Goal: Navigation & Orientation: Find specific page/section

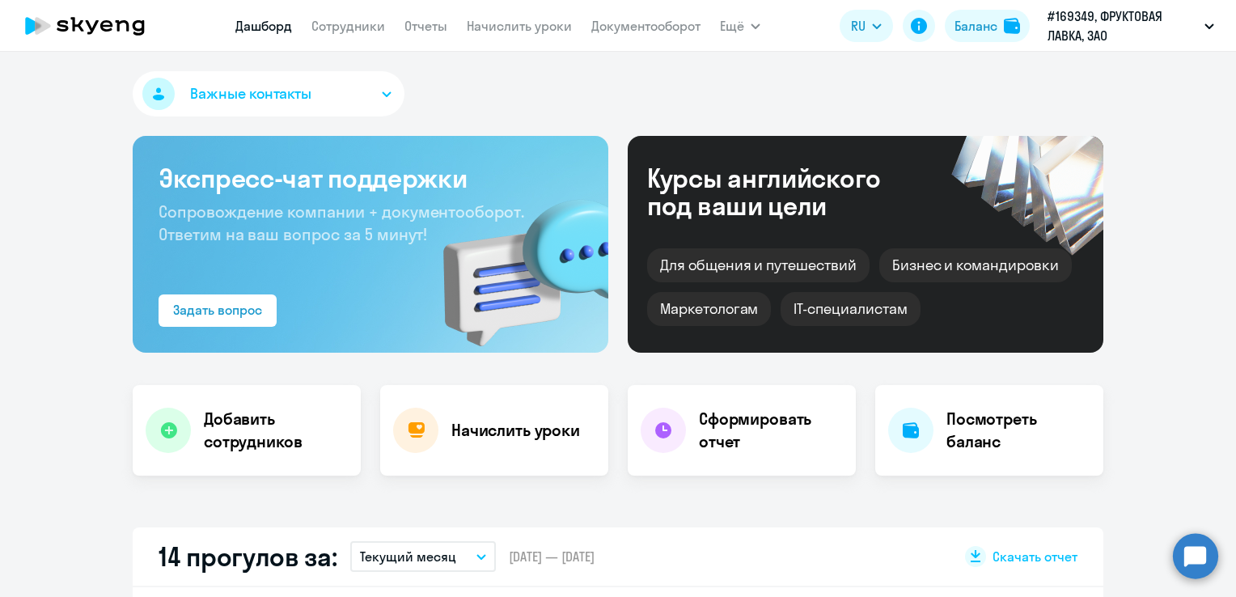
select select "30"
click at [361, 29] on link "Сотрудники" at bounding box center [348, 26] width 74 height 16
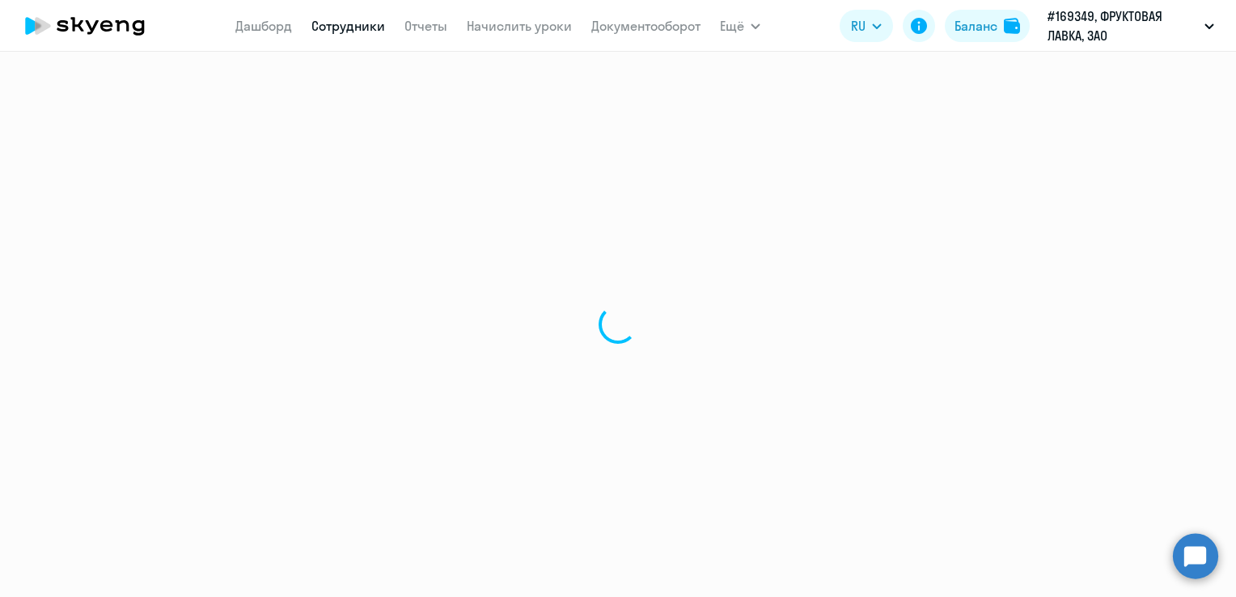
select select "30"
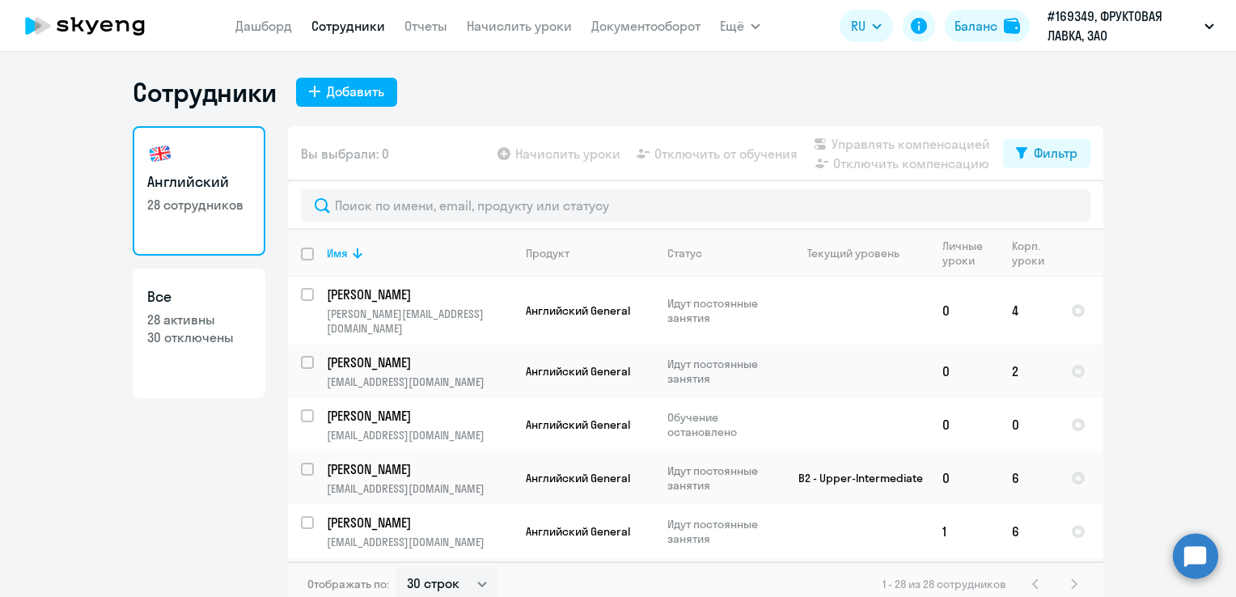
click at [199, 332] on p "30 отключены" at bounding box center [199, 337] width 104 height 18
select select "30"
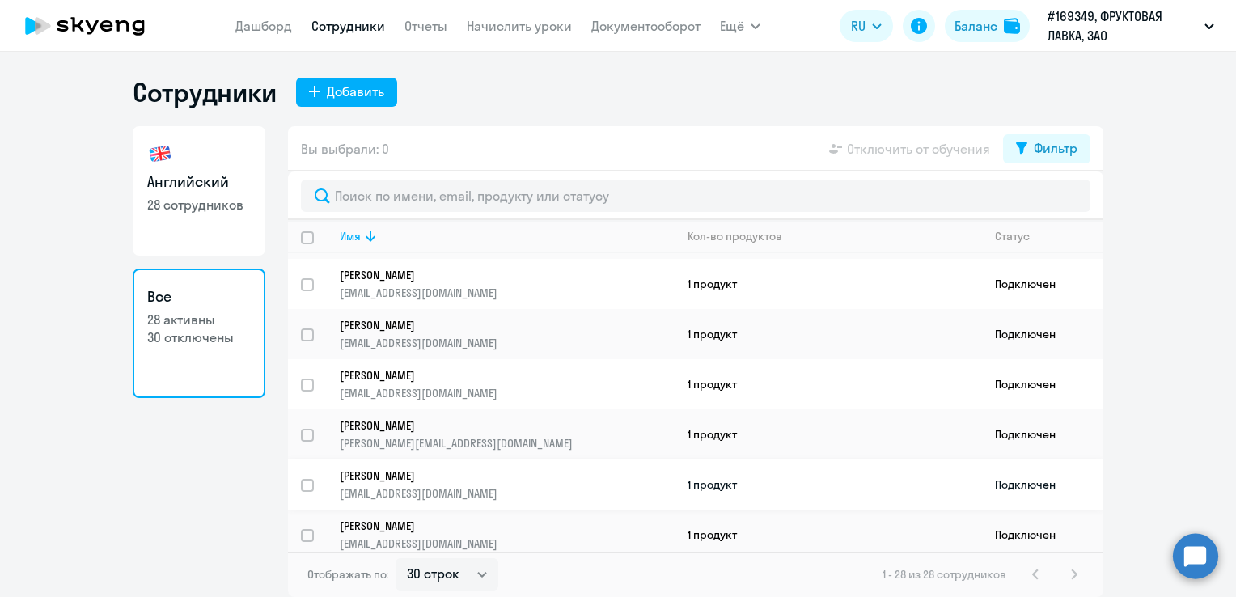
scroll to position [1123, 0]
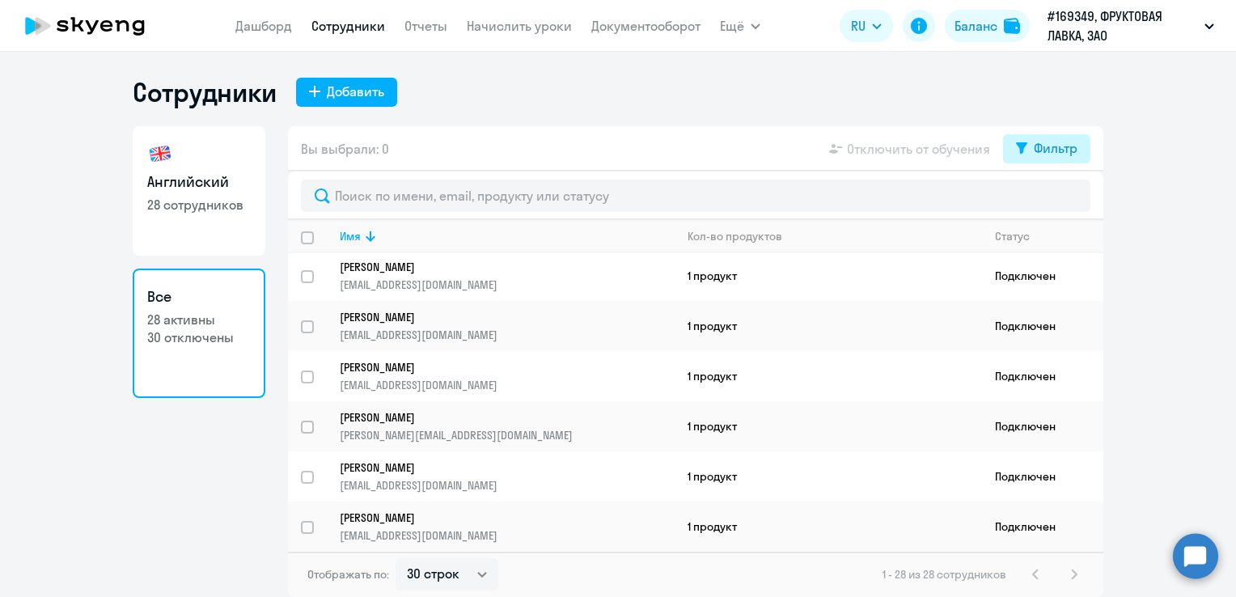
click at [1050, 157] on div "Фильтр" at bounding box center [1056, 147] width 44 height 19
click at [1061, 202] on span at bounding box center [1064, 201] width 28 height 16
click at [1050, 201] on input "checkbox" at bounding box center [1049, 201] width 1 height 1
checkbox input "true"
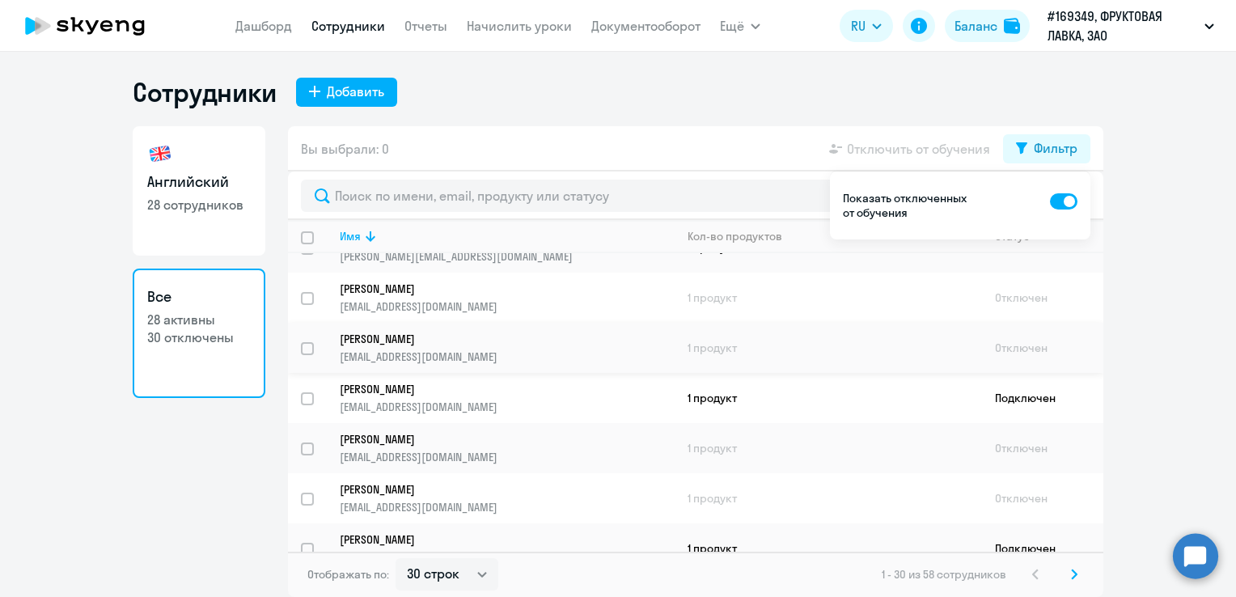
scroll to position [162, 0]
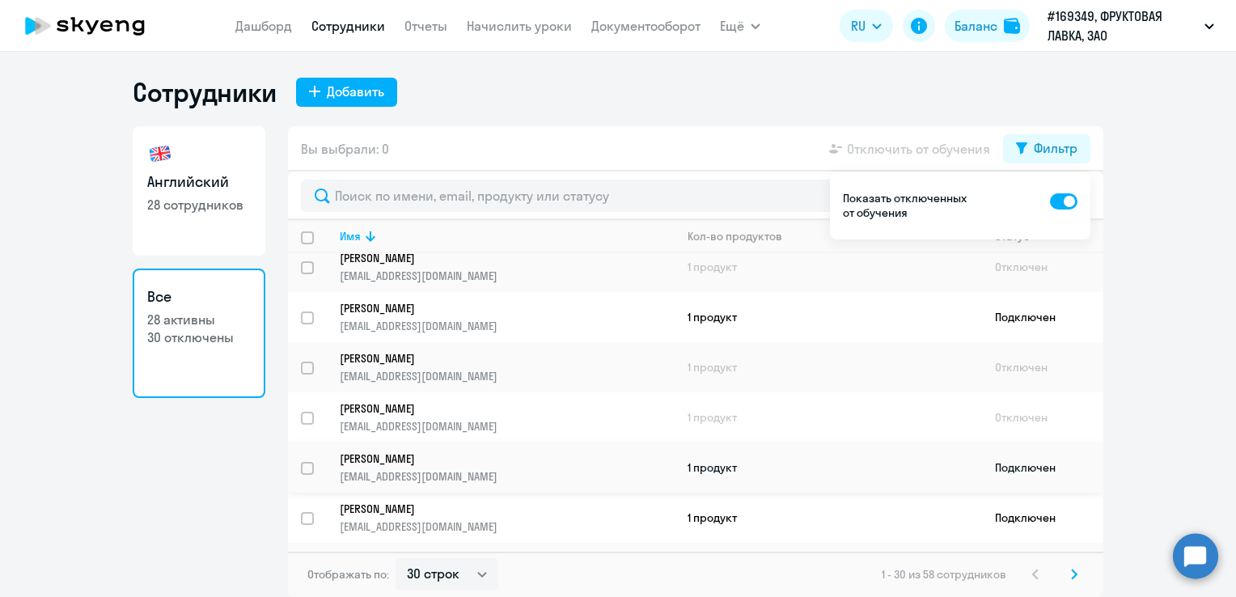
click at [306, 471] on input "select row 24020" at bounding box center [317, 478] width 32 height 32
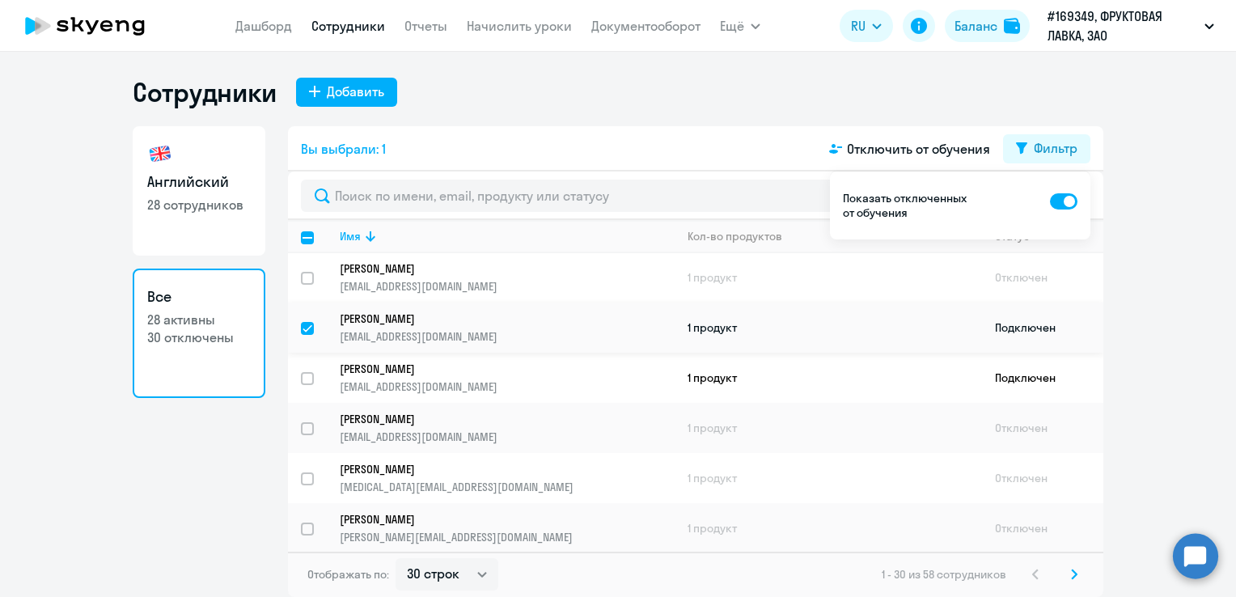
scroll to position [324, 0]
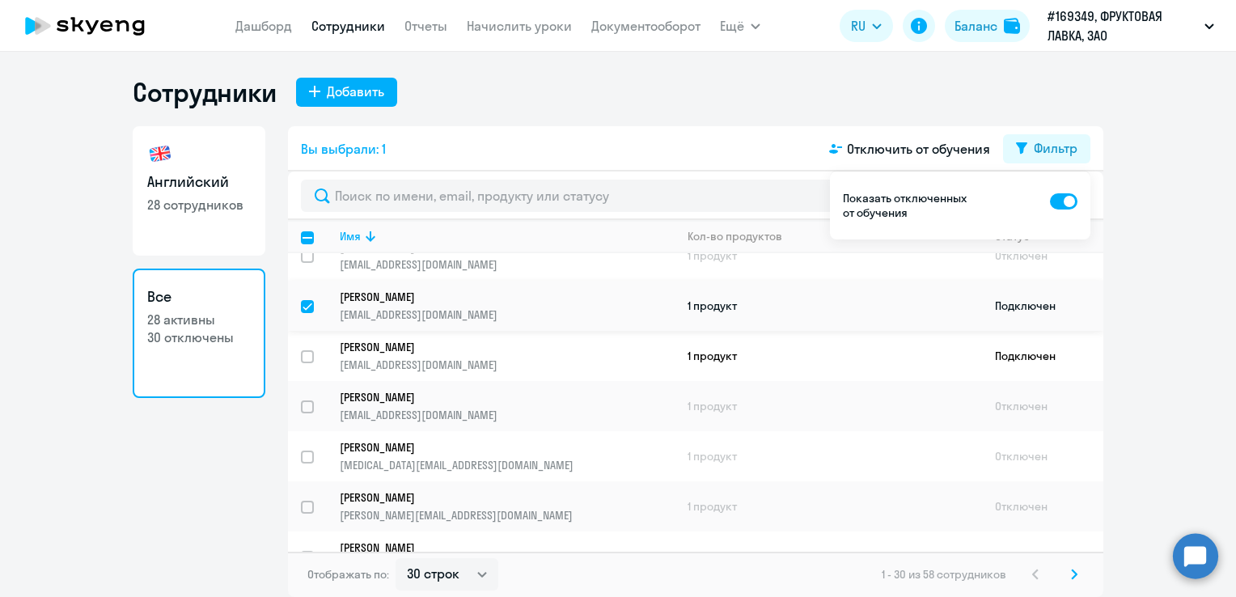
click at [311, 311] on input "deselect row 24020" at bounding box center [317, 316] width 32 height 32
checkbox input "false"
click at [1055, 202] on span at bounding box center [1064, 201] width 28 height 16
click at [1050, 201] on input "checkbox" at bounding box center [1049, 201] width 1 height 1
checkbox input "false"
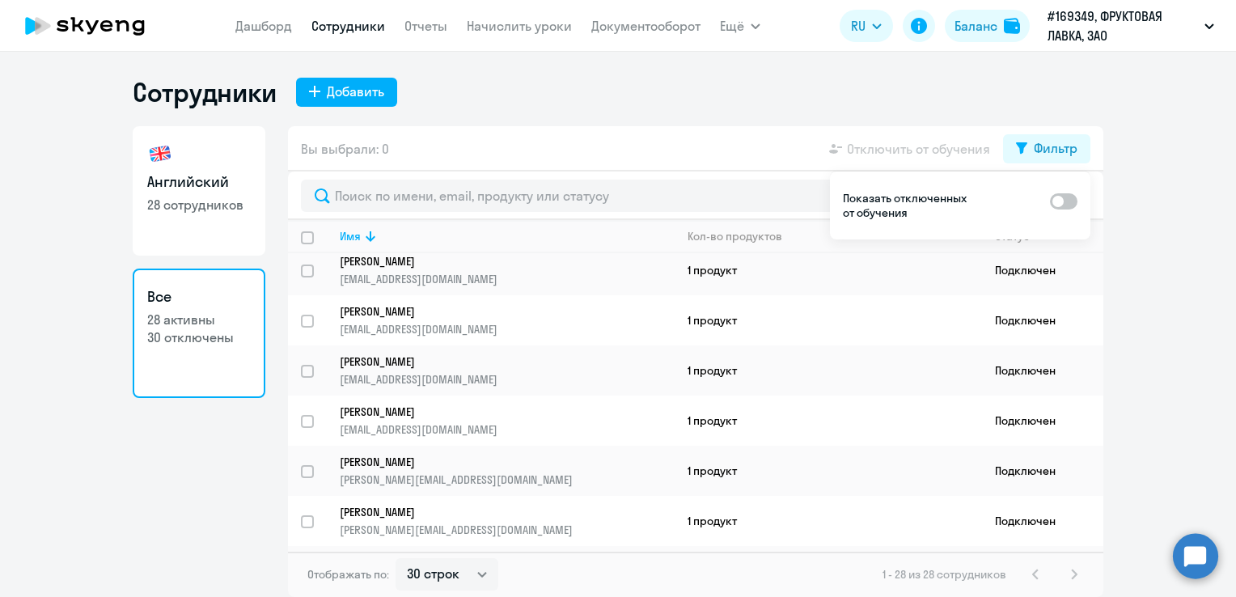
scroll to position [0, 0]
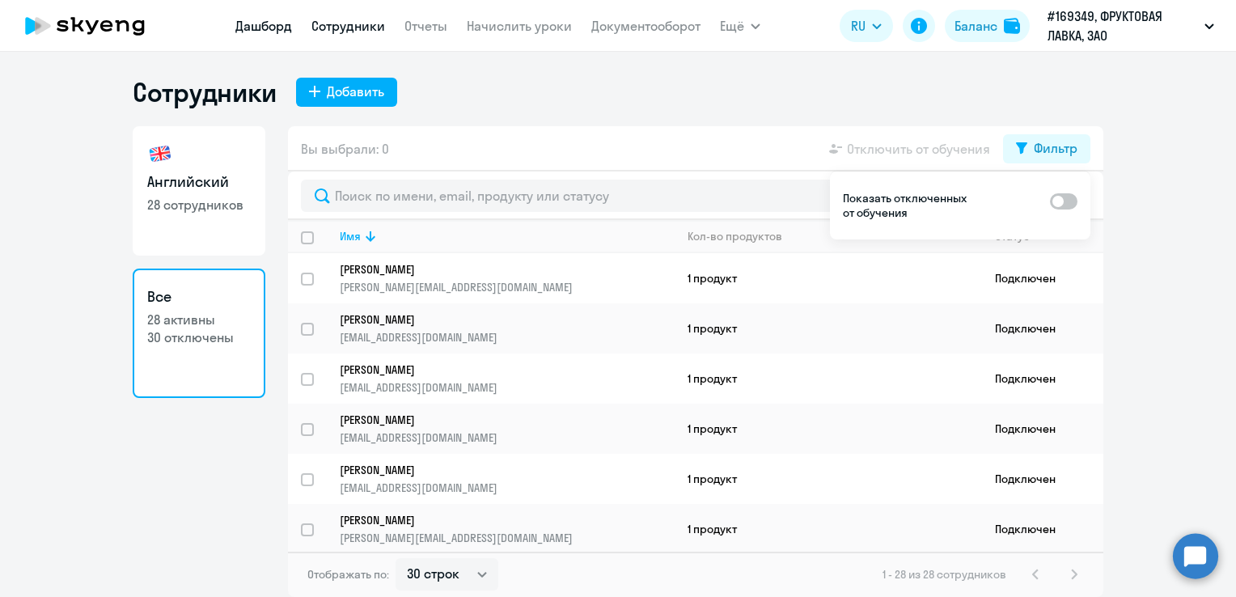
click at [262, 26] on link "Дашборд" at bounding box center [263, 26] width 57 height 16
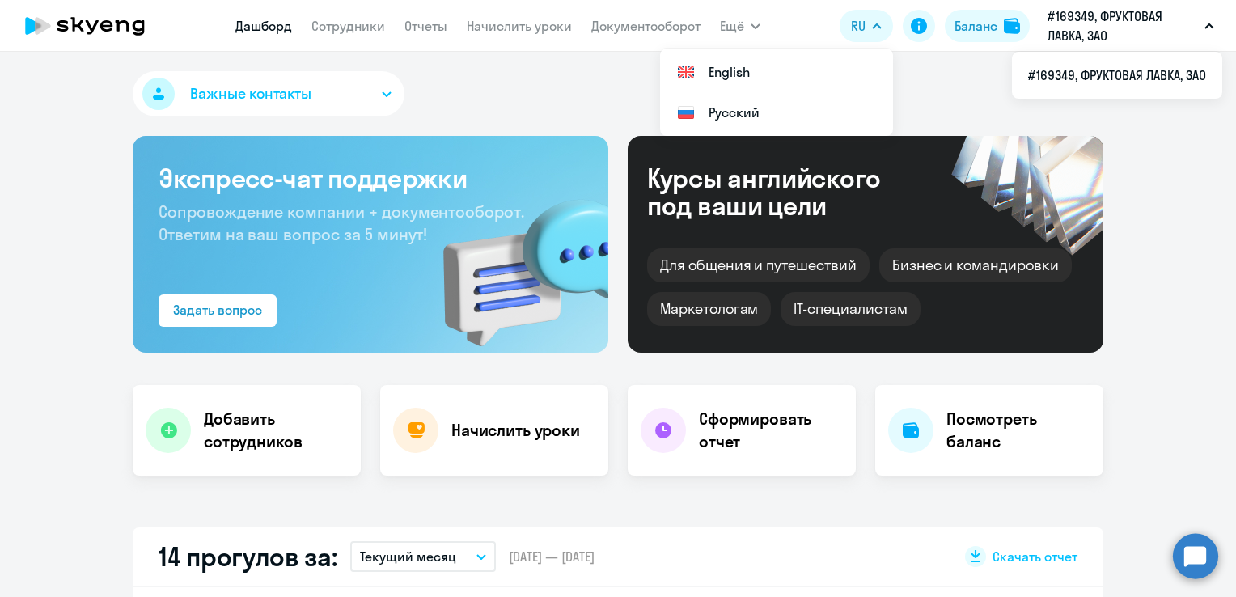
click at [1196, 31] on p "#169349, ФРУКТОВАЯ ЛАВКА, ЗАО" at bounding box center [1122, 25] width 150 height 39
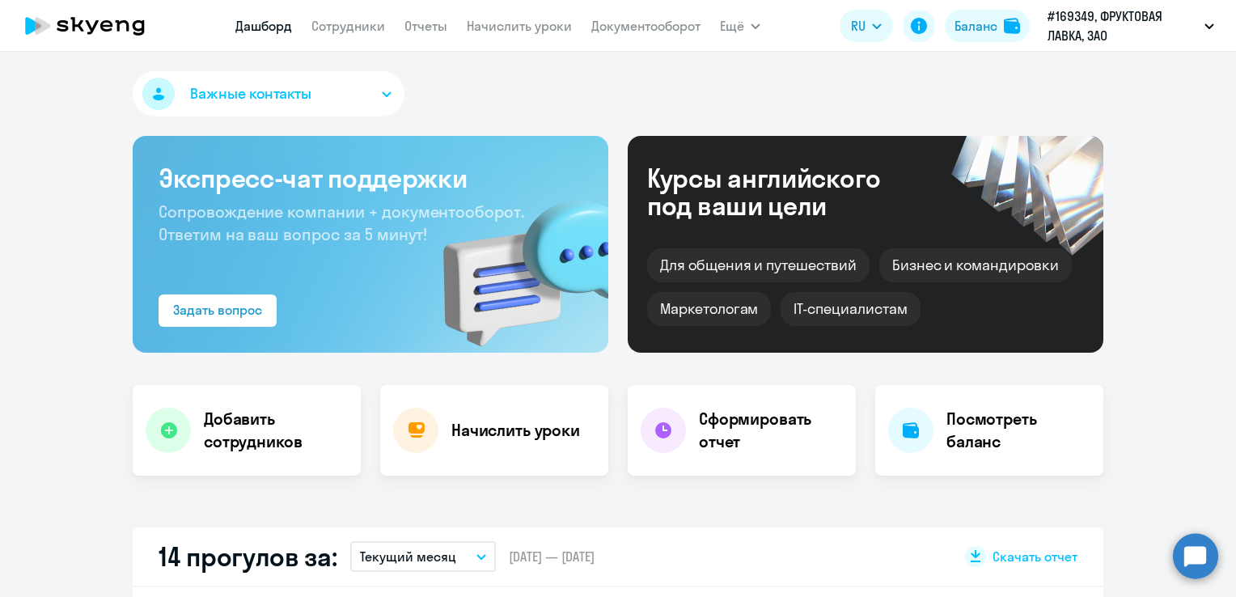
click at [1207, 21] on button "#169349, ФРУКТОВАЯ ЛАВКА, ЗАО" at bounding box center [1130, 25] width 183 height 39
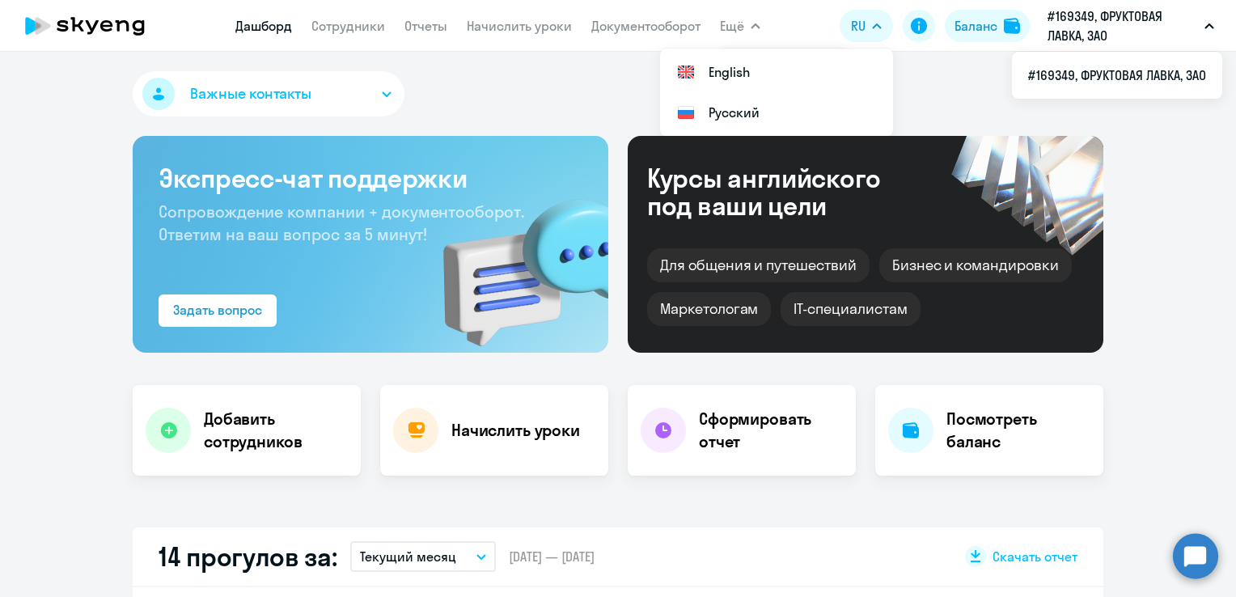
select select "30"
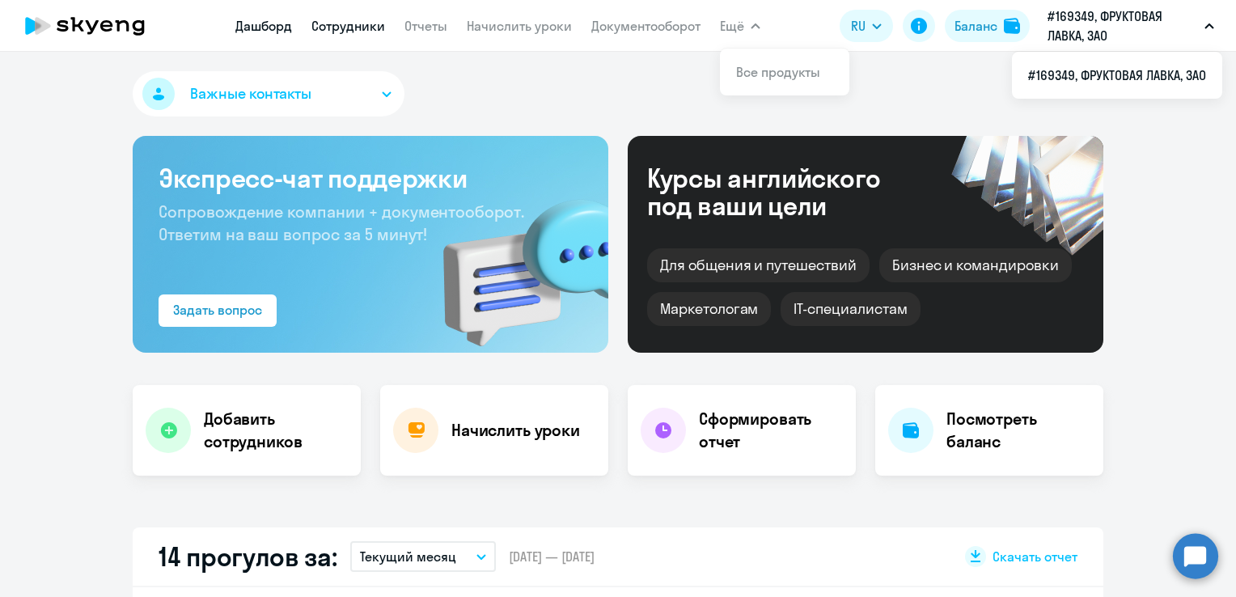
click at [343, 25] on link "Сотрудники" at bounding box center [348, 26] width 74 height 16
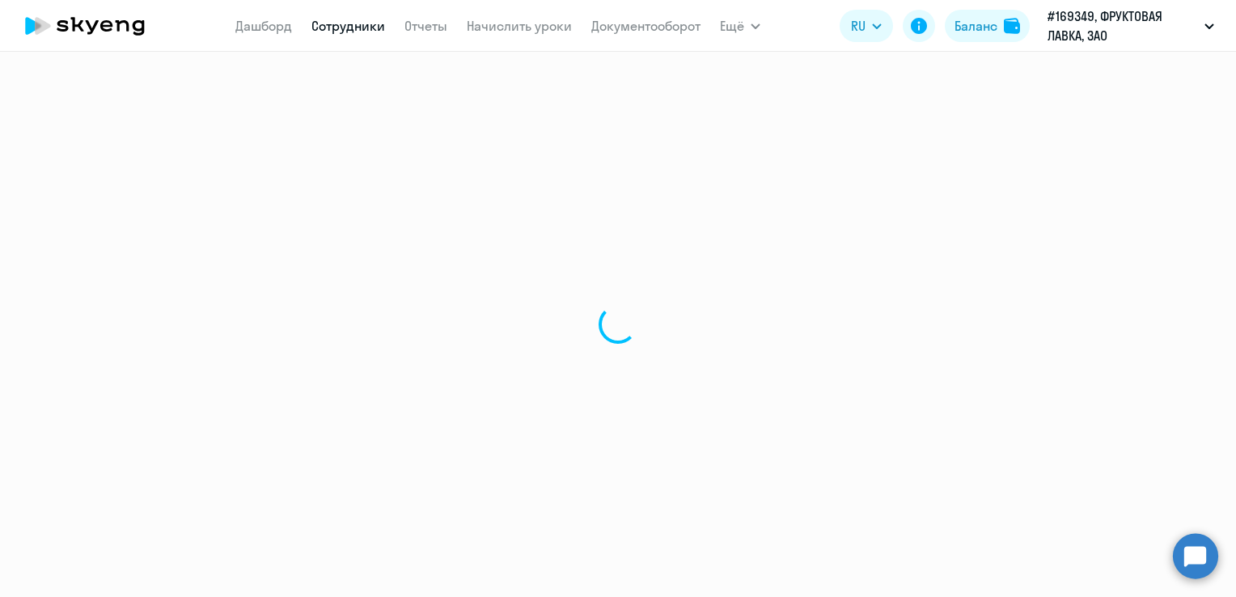
select select "30"
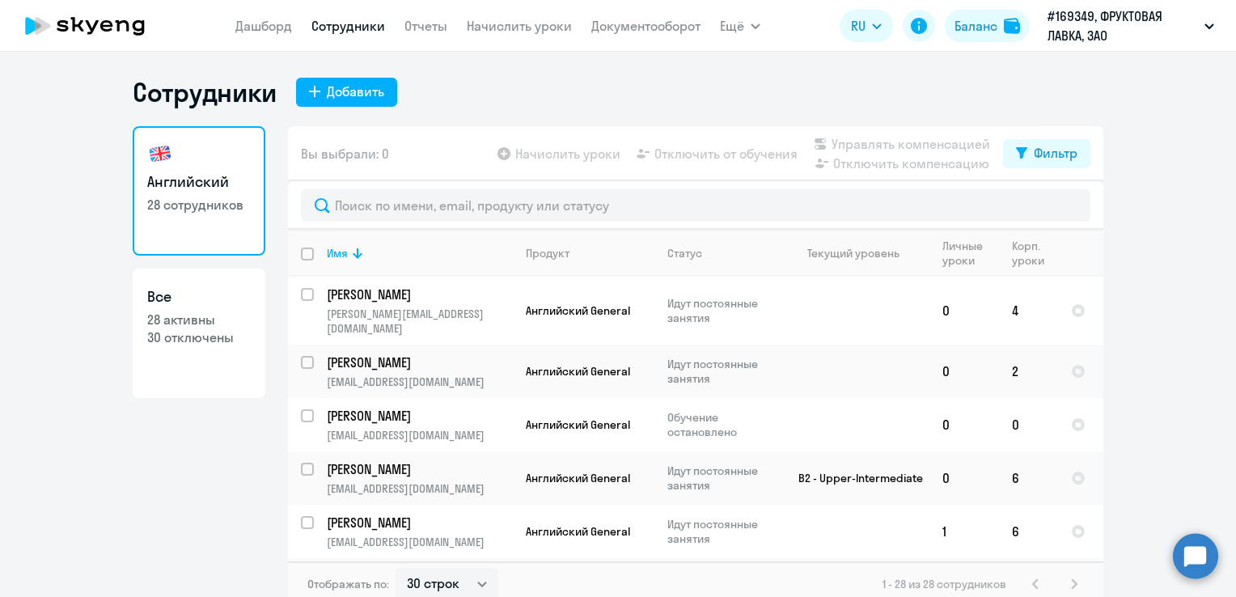
click at [131, 32] on icon at bounding box center [85, 26] width 142 height 40
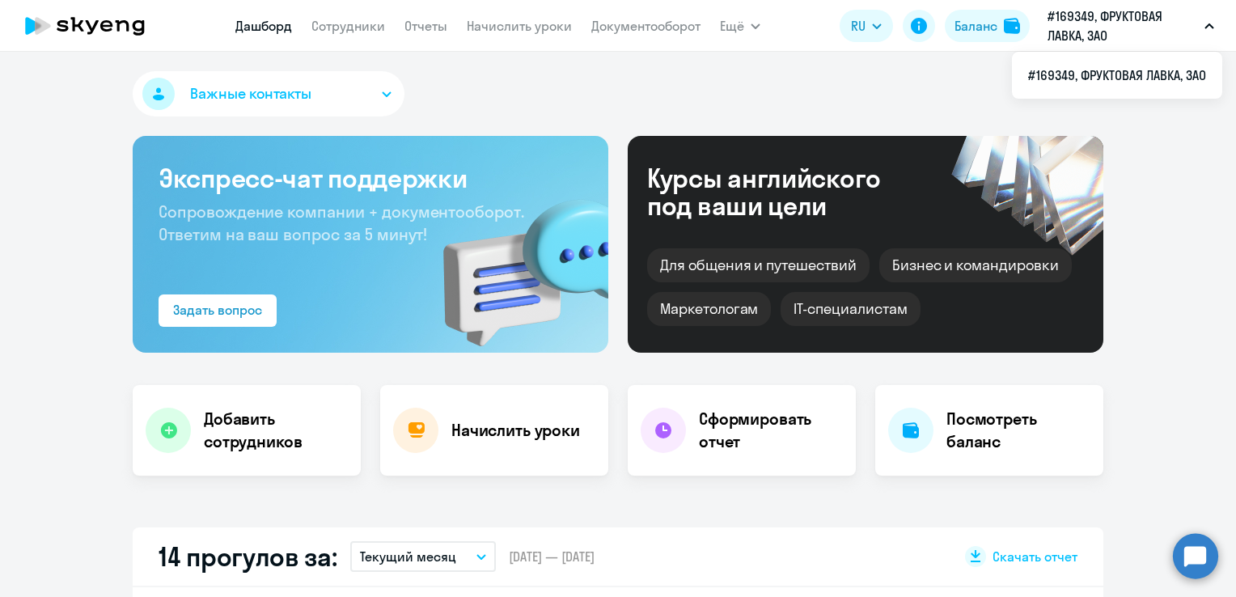
select select "30"
